Goal: Navigation & Orientation: Understand site structure

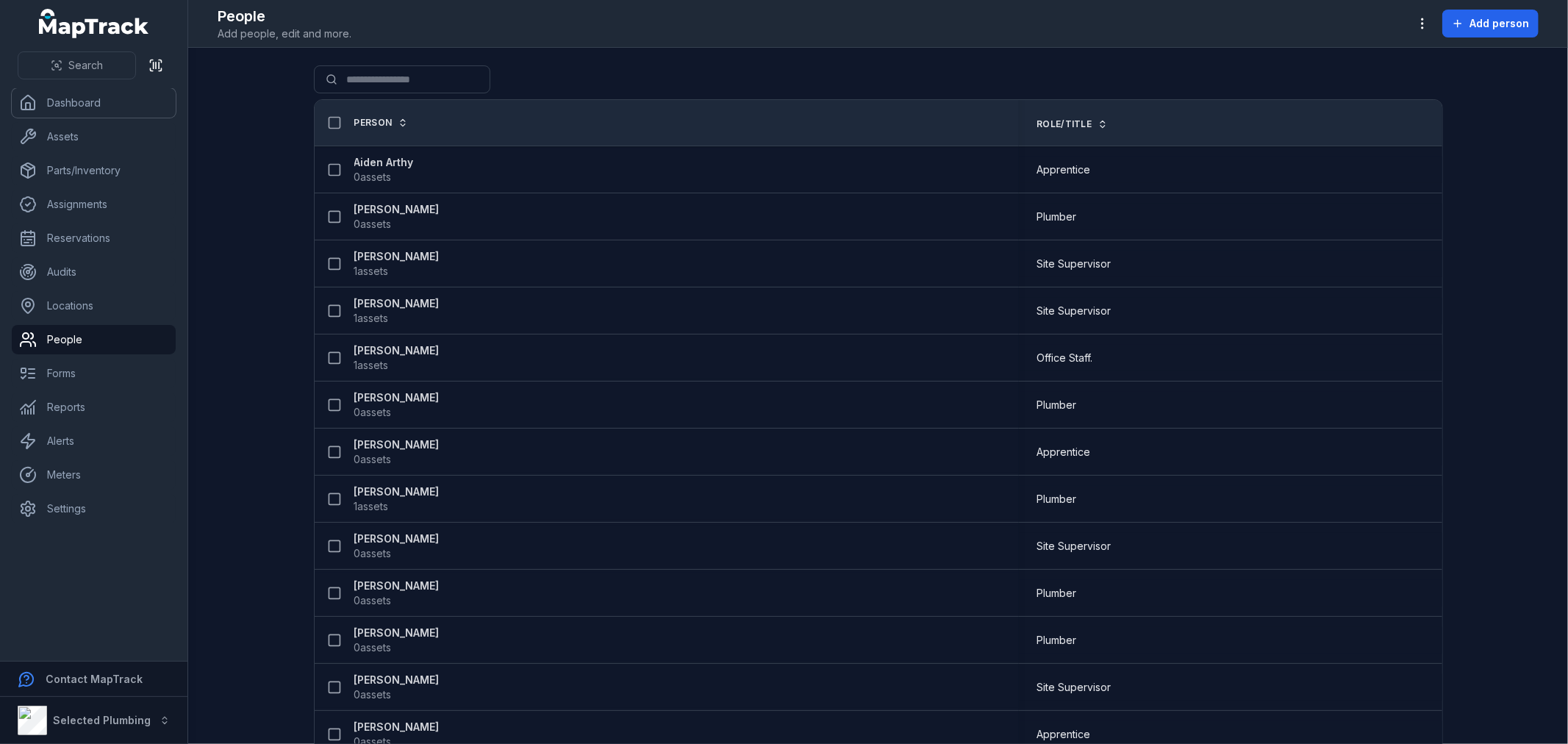
click at [85, 107] on link "Dashboard" at bounding box center [94, 102] width 164 height 29
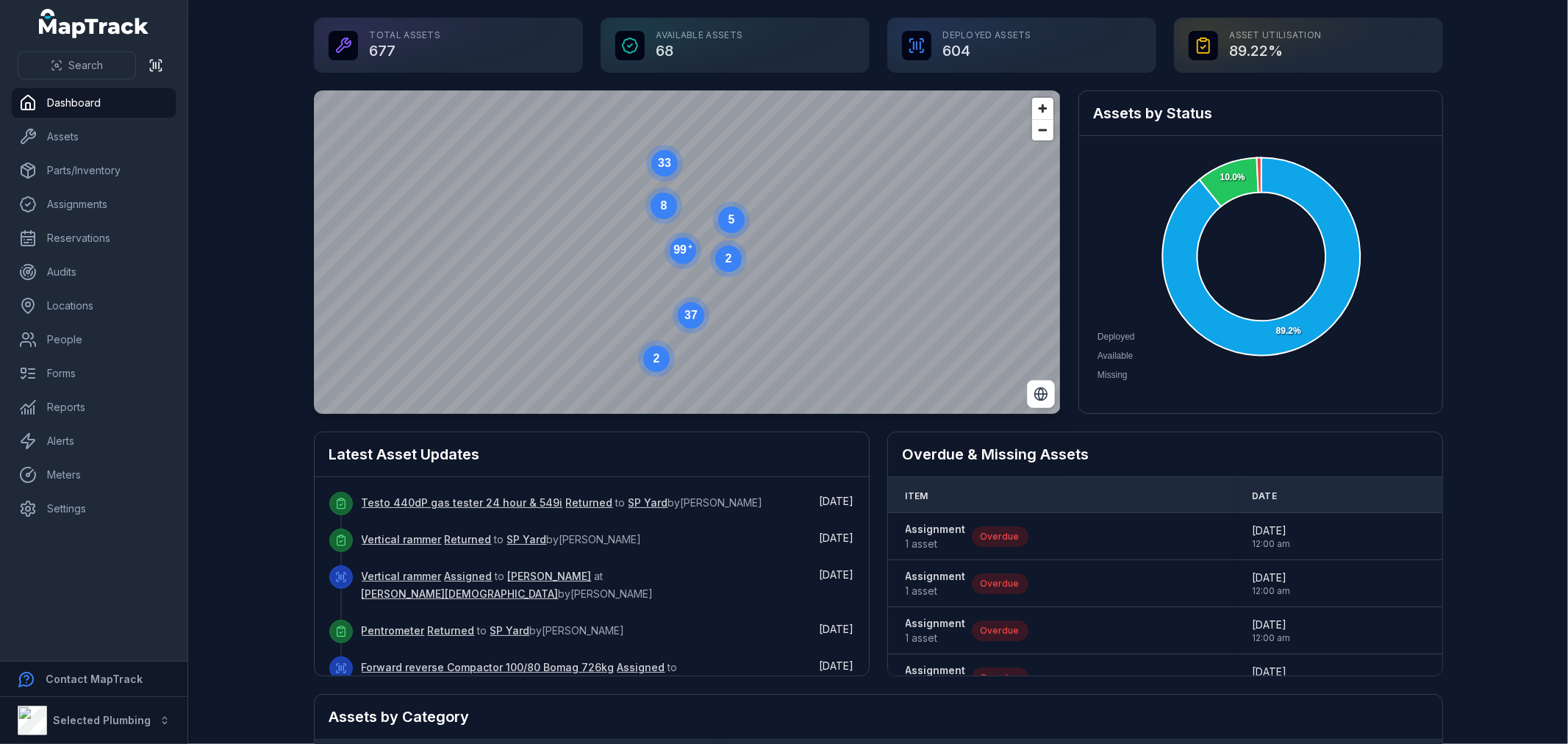
click at [687, 246] on tspan "+" at bounding box center [690, 246] width 4 height 8
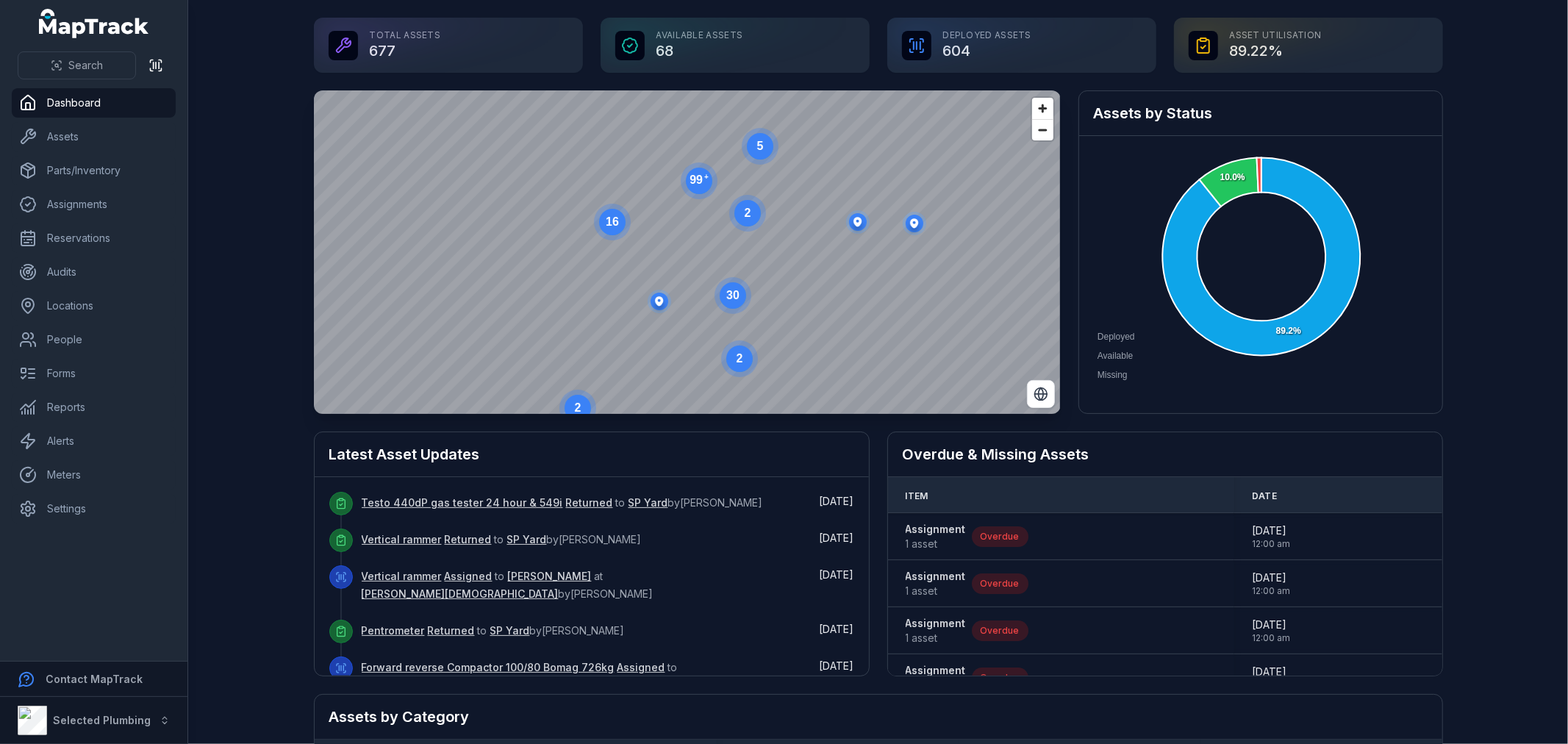
click at [743, 219] on circle at bounding box center [747, 213] width 26 height 26
click at [669, 204] on ellipse "button" at bounding box center [675, 206] width 18 height 18
click at [690, 292] on ellipse "button" at bounding box center [699, 294] width 18 height 18
click at [63, 106] on link "Dashboard" at bounding box center [94, 102] width 164 height 29
click at [60, 130] on link "Assets" at bounding box center [94, 137] width 164 height 29
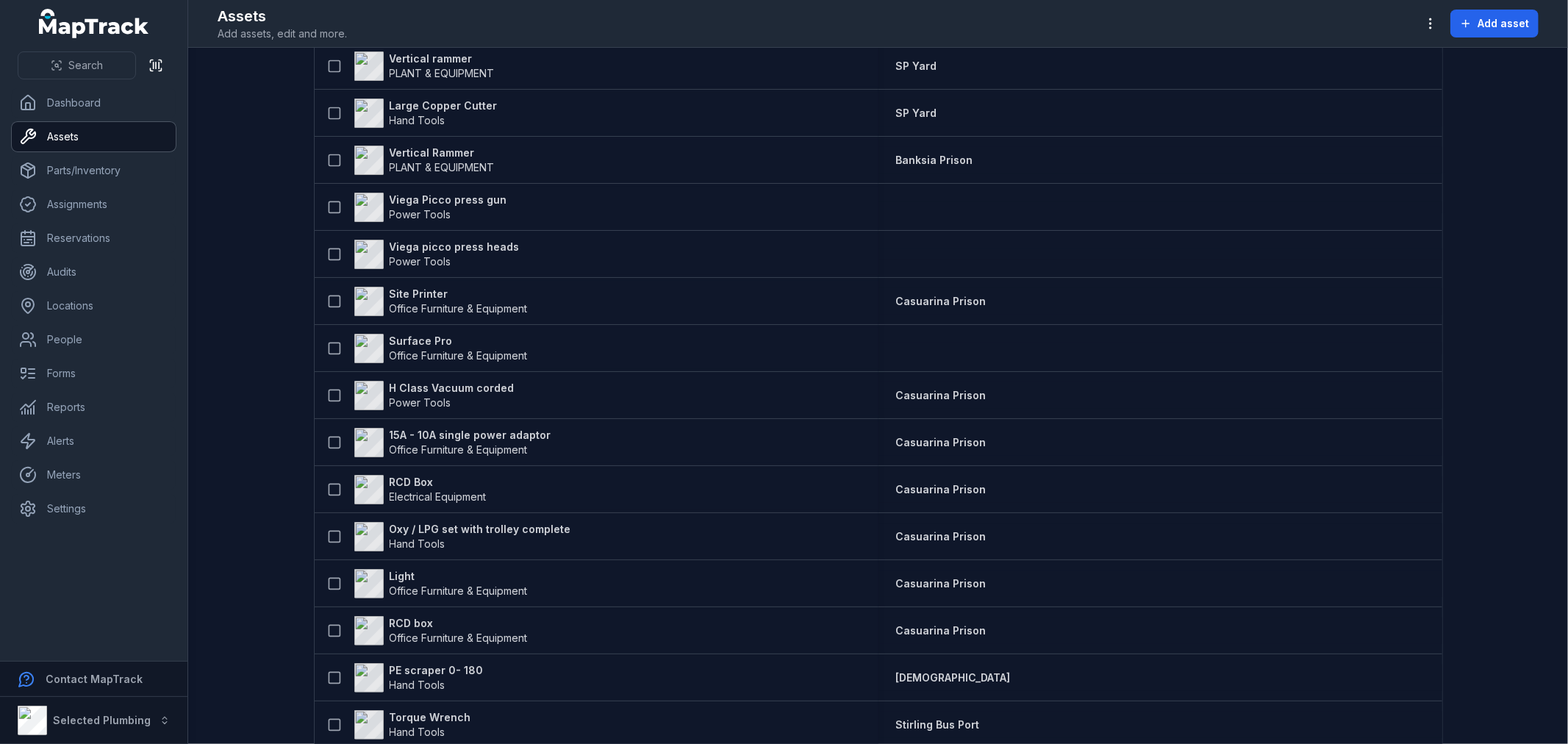
scroll to position [2752, 0]
